Goal: Task Accomplishment & Management: Complete application form

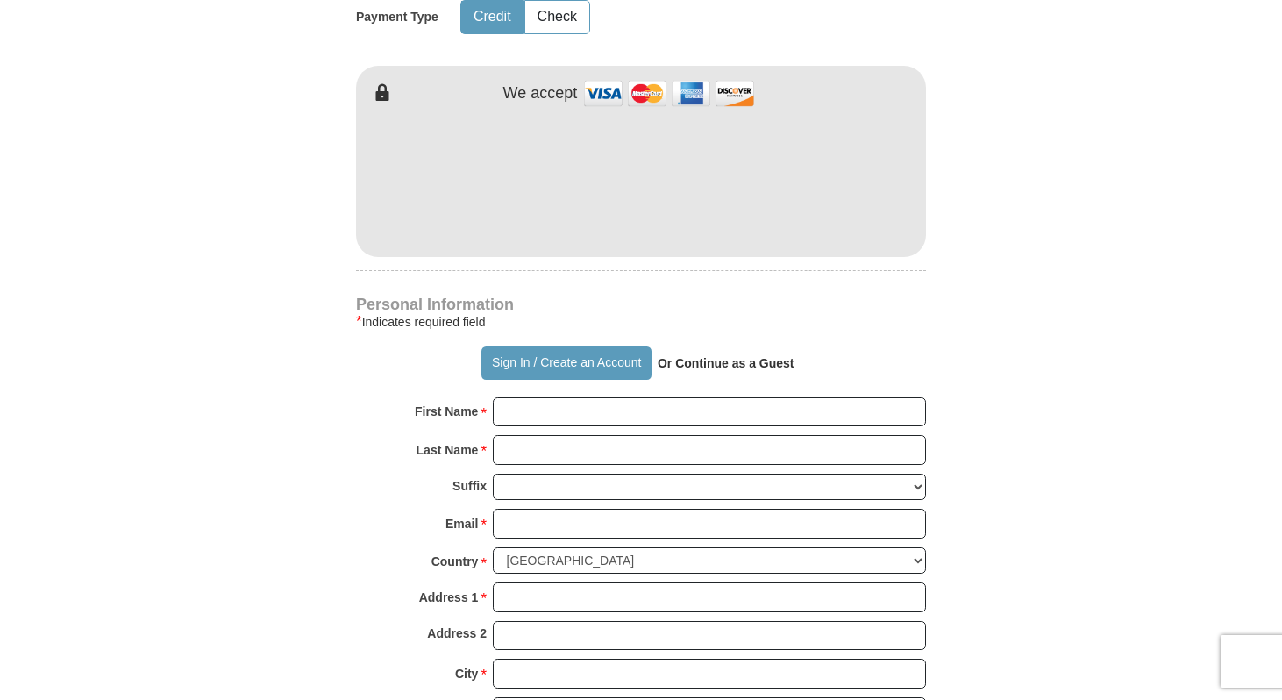
scroll to position [927, 0]
click at [525, 416] on input "First Name *" at bounding box center [709, 411] width 433 height 30
type input "[PERSON_NAME]"
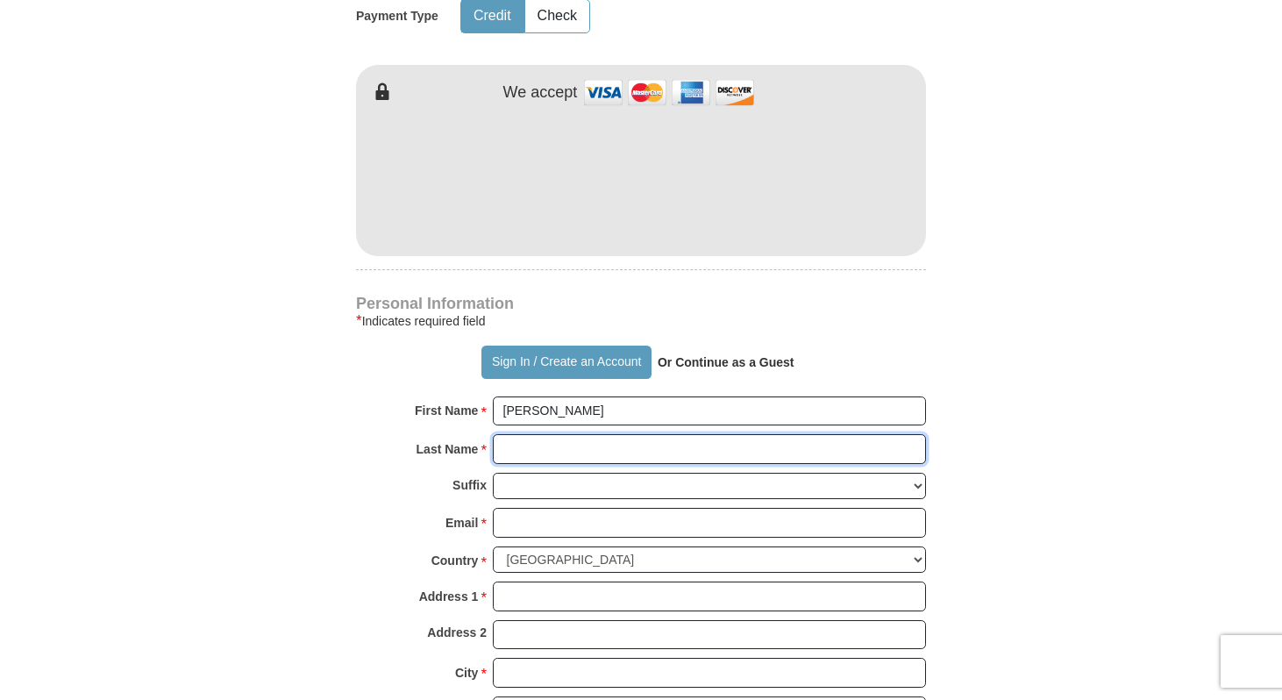
click at [524, 446] on input "Last Name *" at bounding box center [709, 449] width 433 height 30
type input "Madiera"
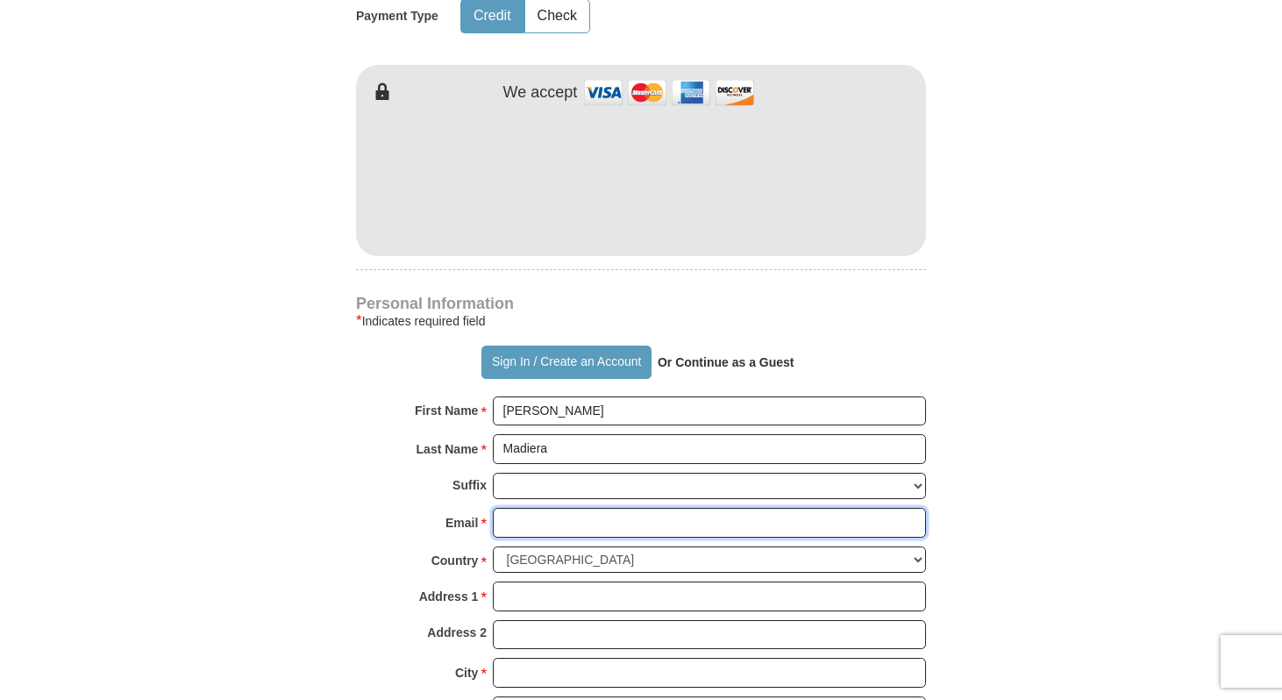
click at [538, 521] on input "Email *" at bounding box center [709, 523] width 433 height 30
type input "[EMAIL_ADDRESS][DOMAIN_NAME]"
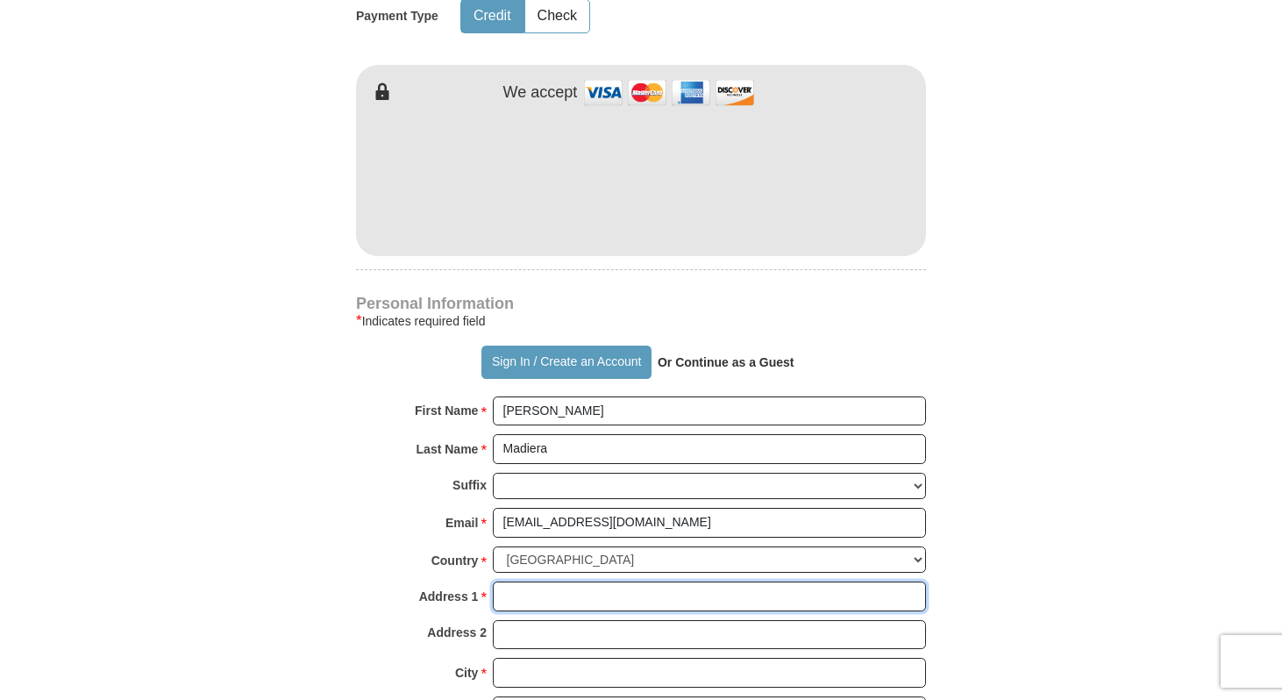
click at [549, 598] on input "Address 1 *" at bounding box center [709, 596] width 433 height 30
type input "[STREET_ADDRESS]"
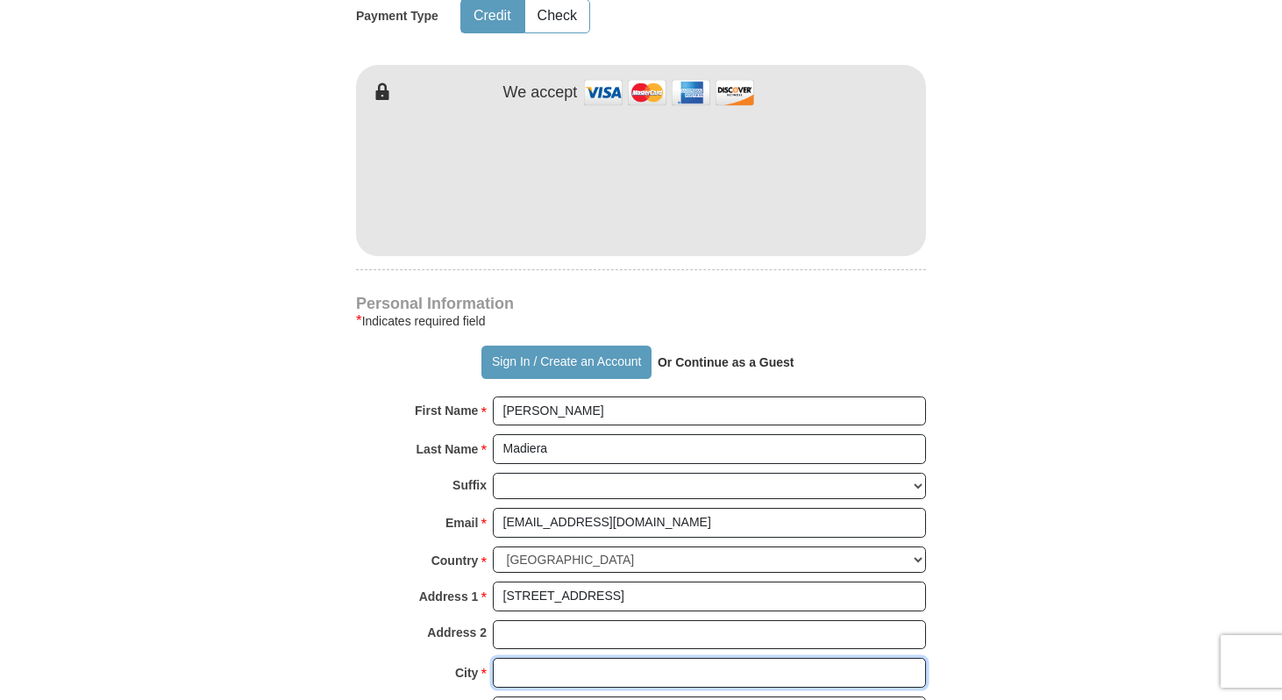
type input "Waianae"
select select "HI"
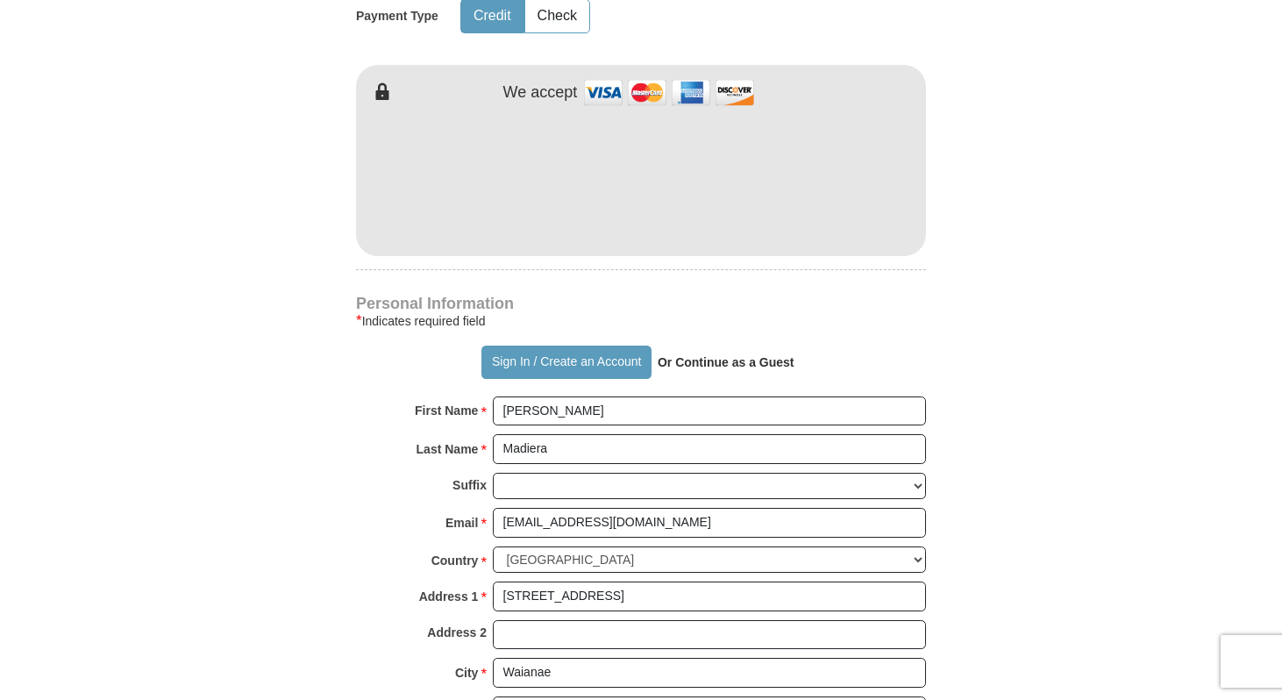
type input "96792"
type input "2096279683"
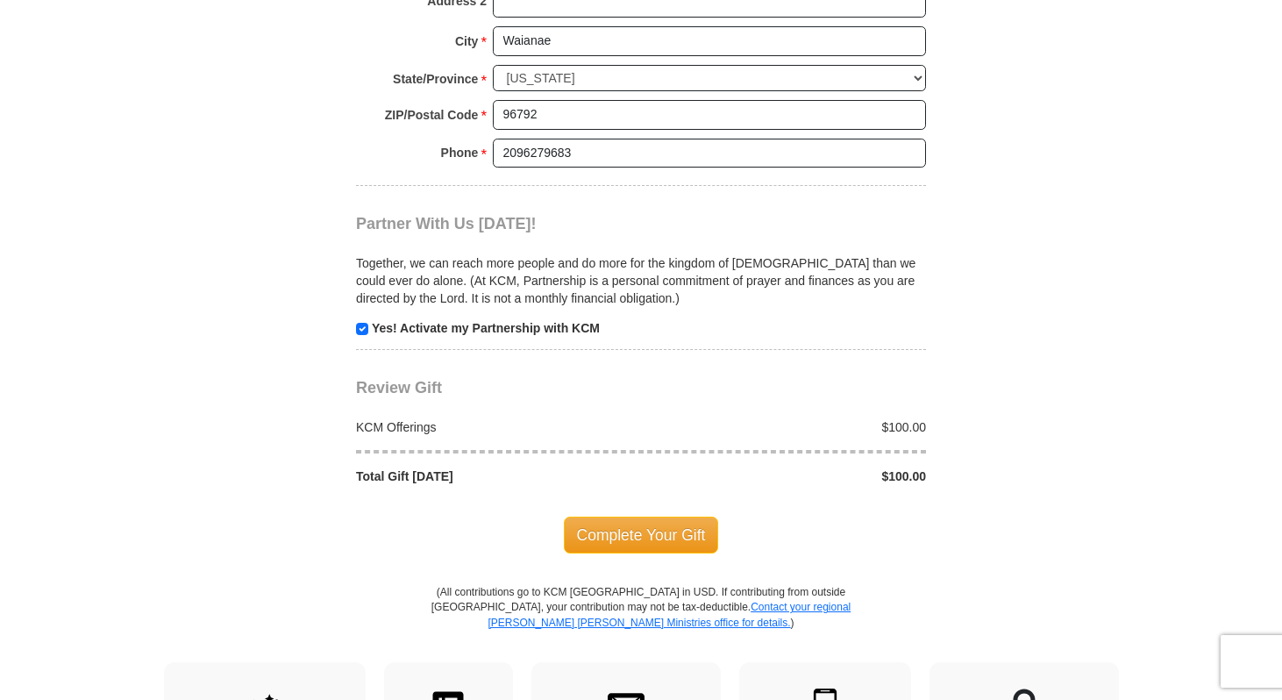
scroll to position [1599, 0]
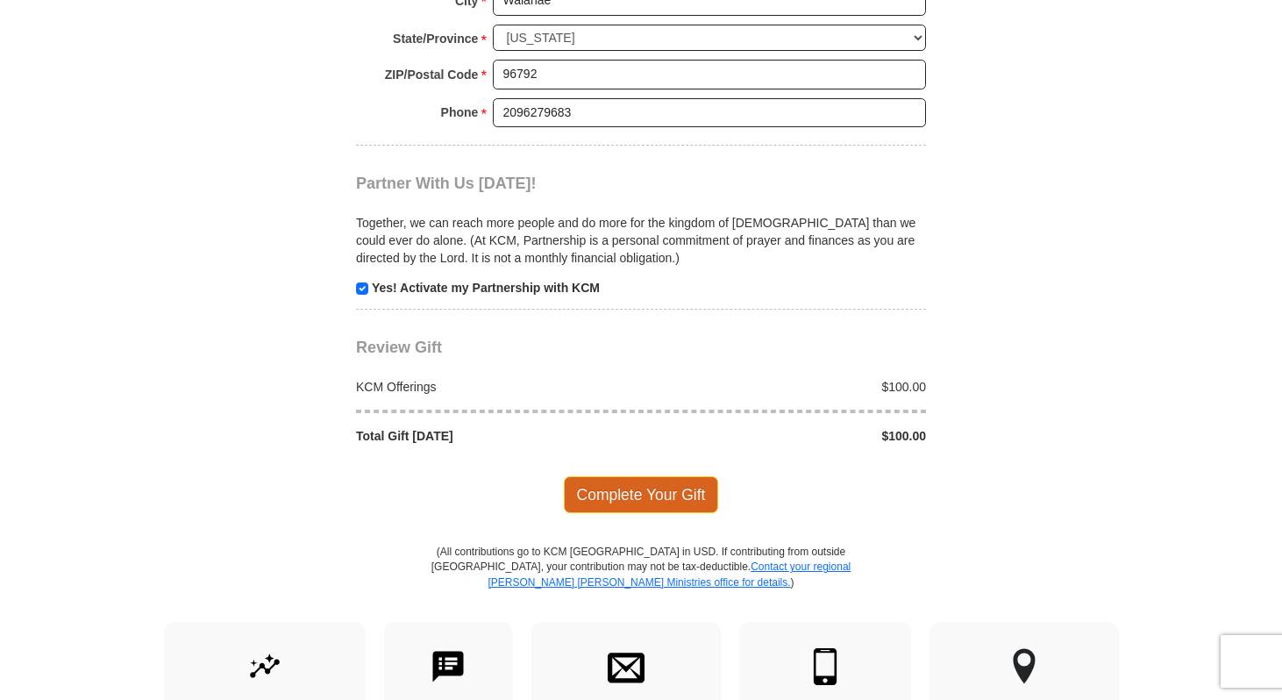
click at [616, 494] on span "Complete Your Gift" at bounding box center [641, 494] width 155 height 37
